Goal: Task Accomplishment & Management: Manage account settings

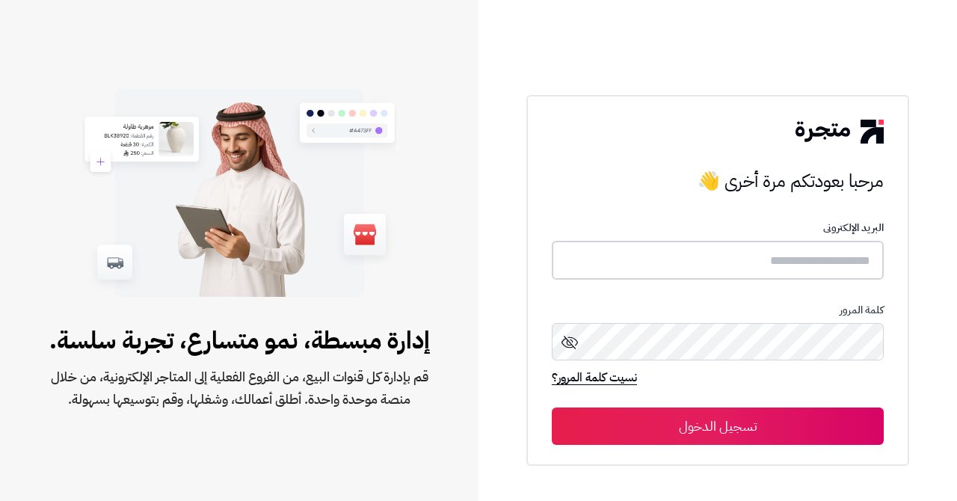
type input "**********"
click at [659, 419] on button "تسجيل الدخول" at bounding box center [718, 425] width 332 height 37
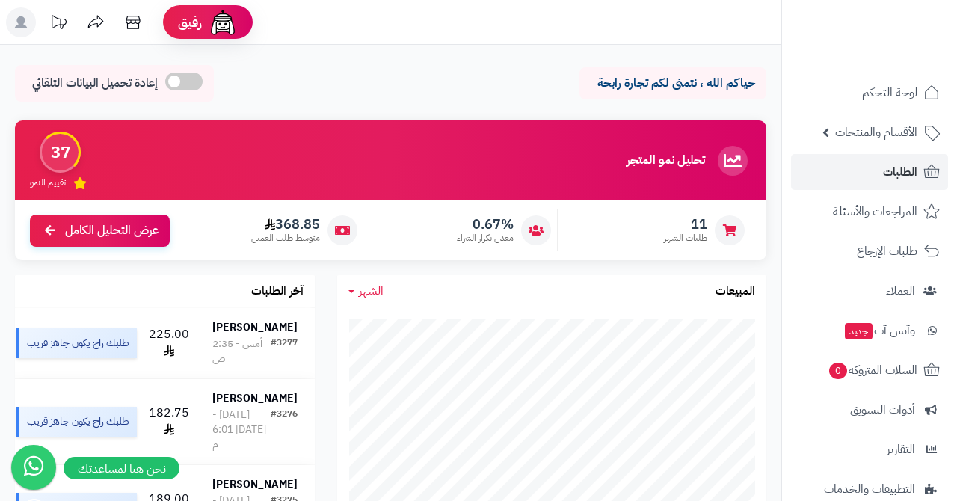
click at [872, 173] on link "الطلبات" at bounding box center [869, 172] width 157 height 36
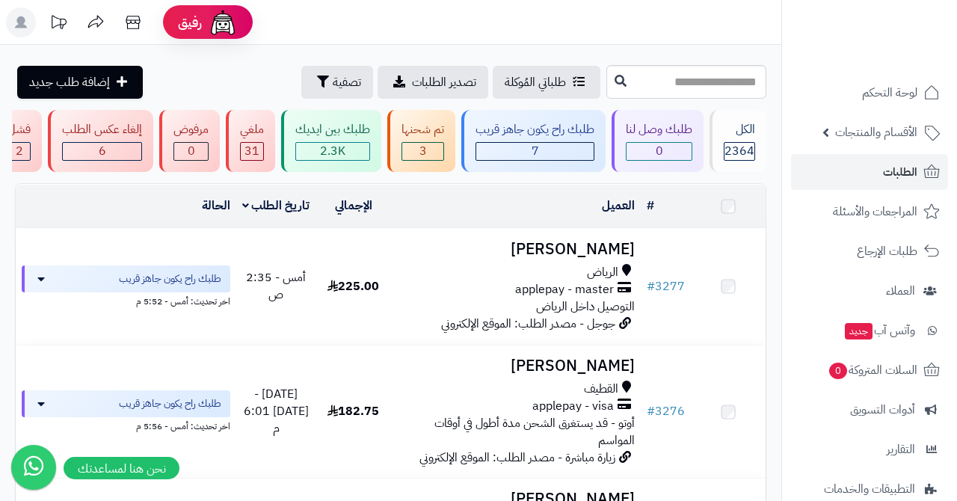
click at [439, 146] on div "3" at bounding box center [422, 151] width 41 height 17
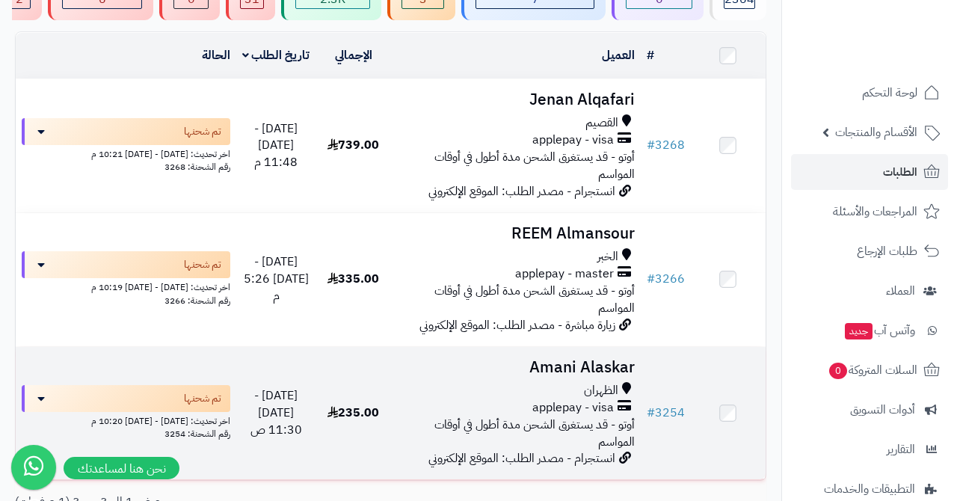
scroll to position [94, 0]
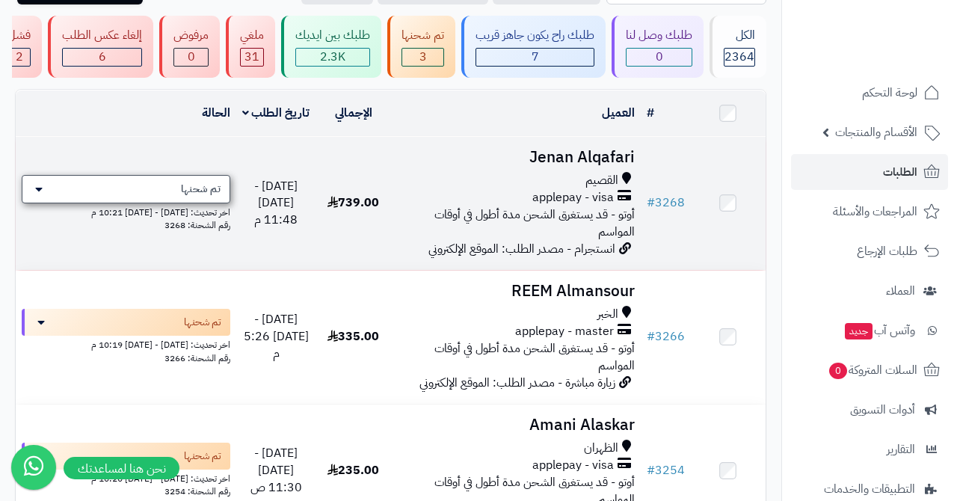
click at [181, 182] on div "تم شحنها" at bounding box center [126, 189] width 209 height 28
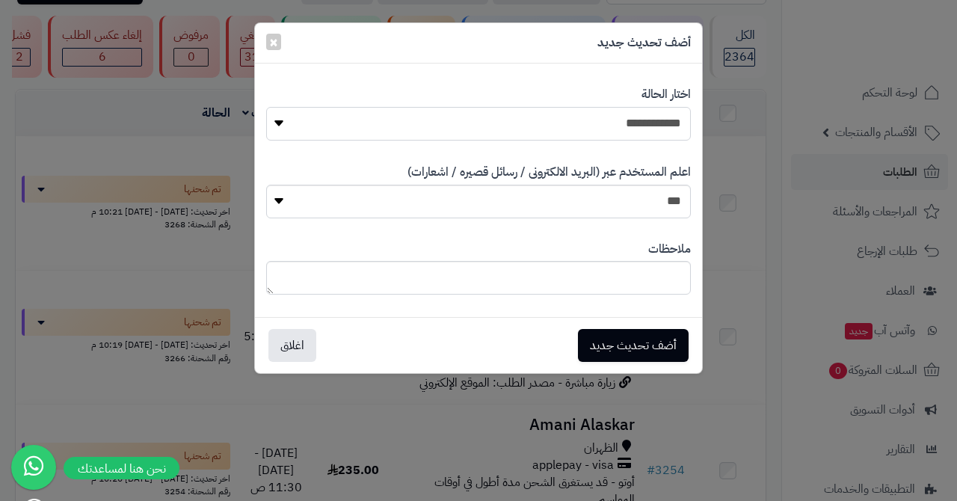
select select "*"
click at [617, 330] on button "أضف تحديث جديد" at bounding box center [633, 344] width 111 height 33
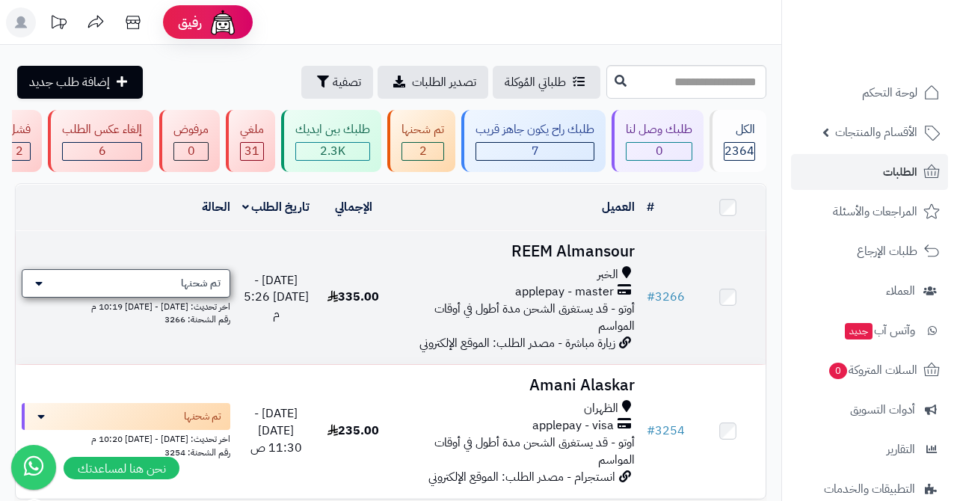
click at [156, 280] on div "تم شحنها" at bounding box center [126, 283] width 209 height 28
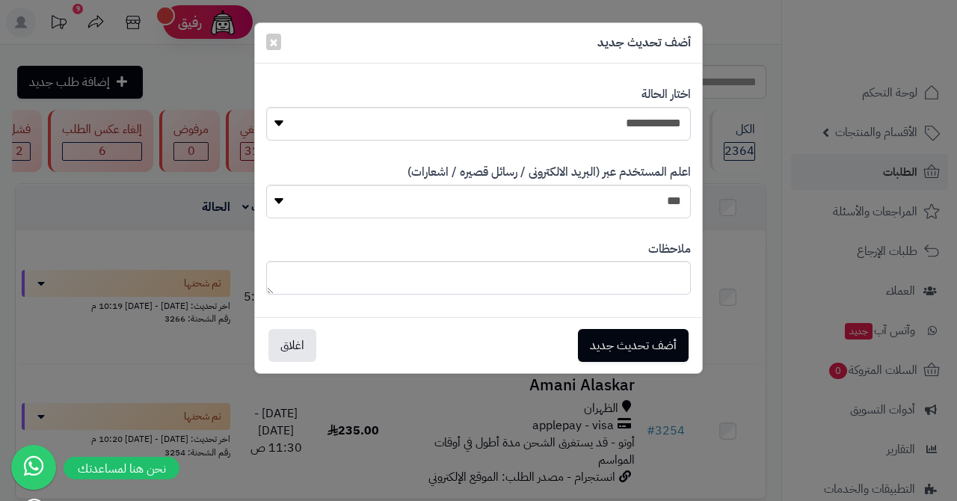
scroll to position [94, 0]
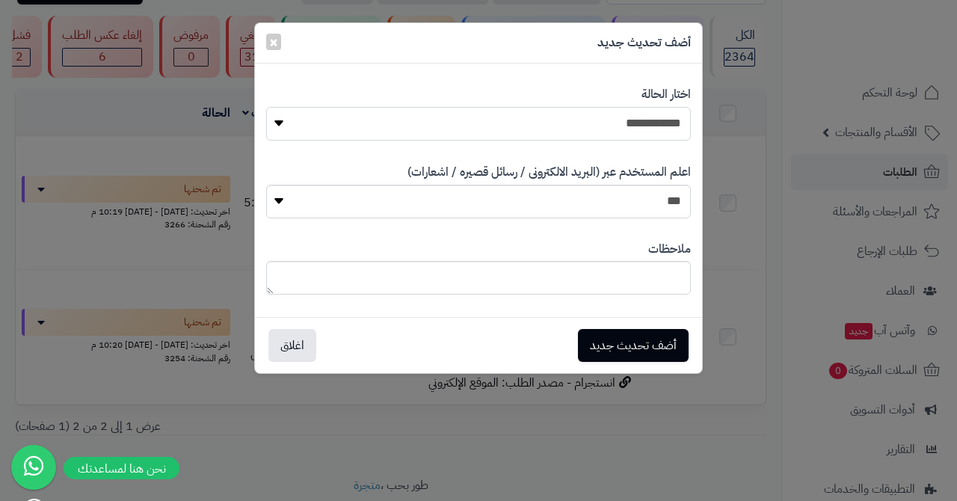
select select "*"
click at [614, 350] on button "أضف تحديث جديد" at bounding box center [633, 344] width 111 height 33
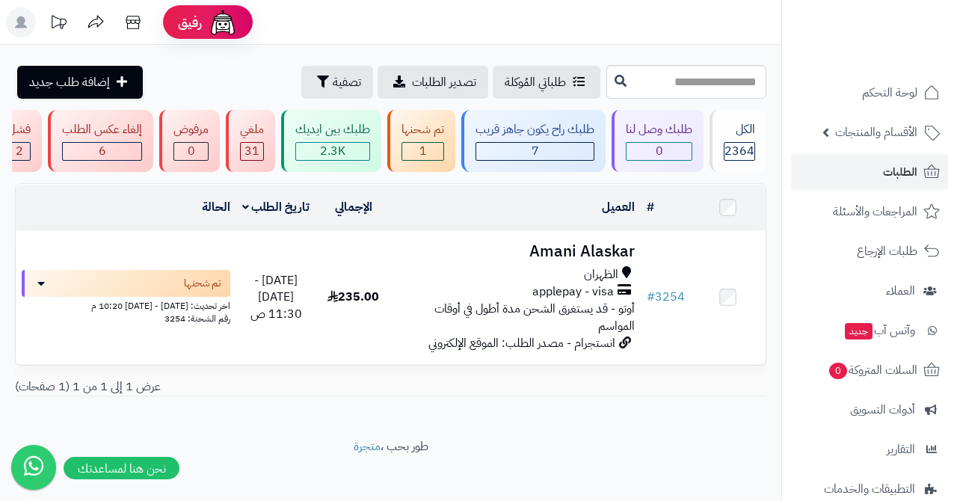
scroll to position [5, 0]
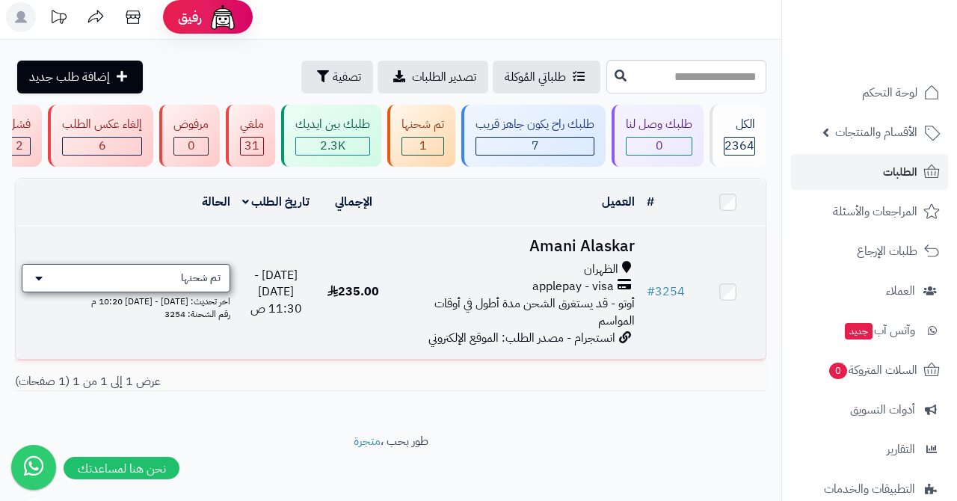
click at [179, 277] on div "تم شحنها" at bounding box center [126, 278] width 209 height 28
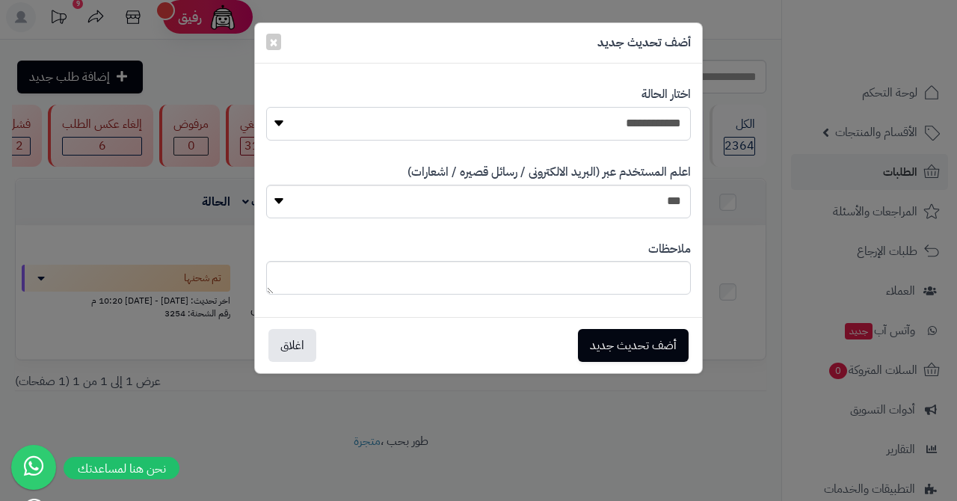
select select "*"
click at [602, 342] on button "أضف تحديث جديد" at bounding box center [633, 344] width 111 height 33
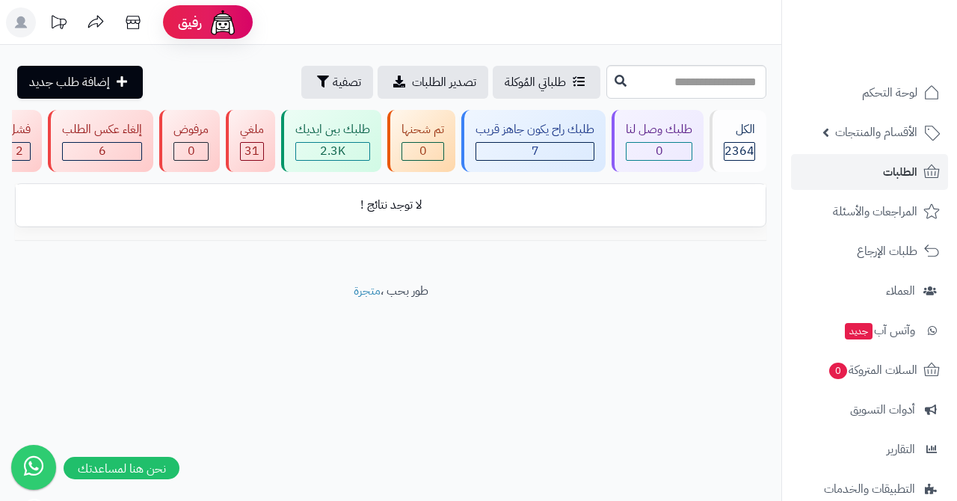
click at [879, 175] on link "الطلبات" at bounding box center [869, 172] width 157 height 36
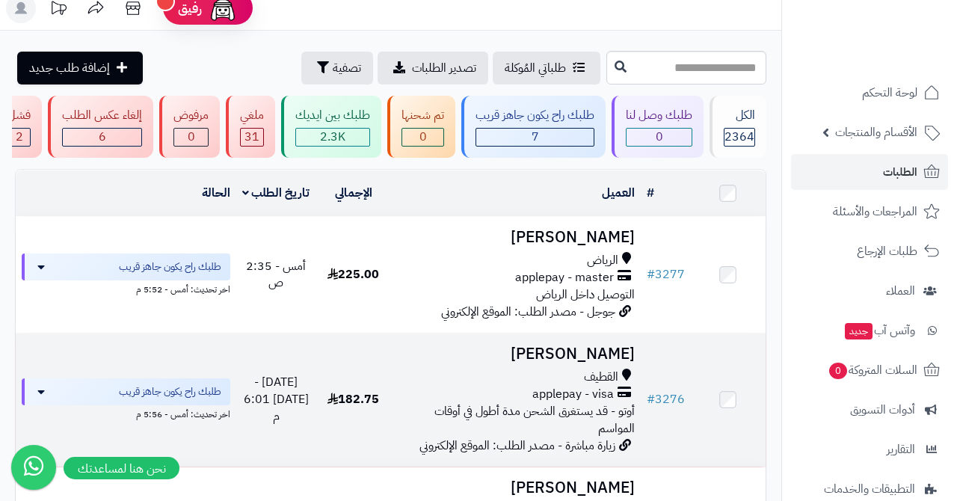
scroll to position [13, 0]
